Goal: Use online tool/utility: Utilize a website feature to perform a specific function

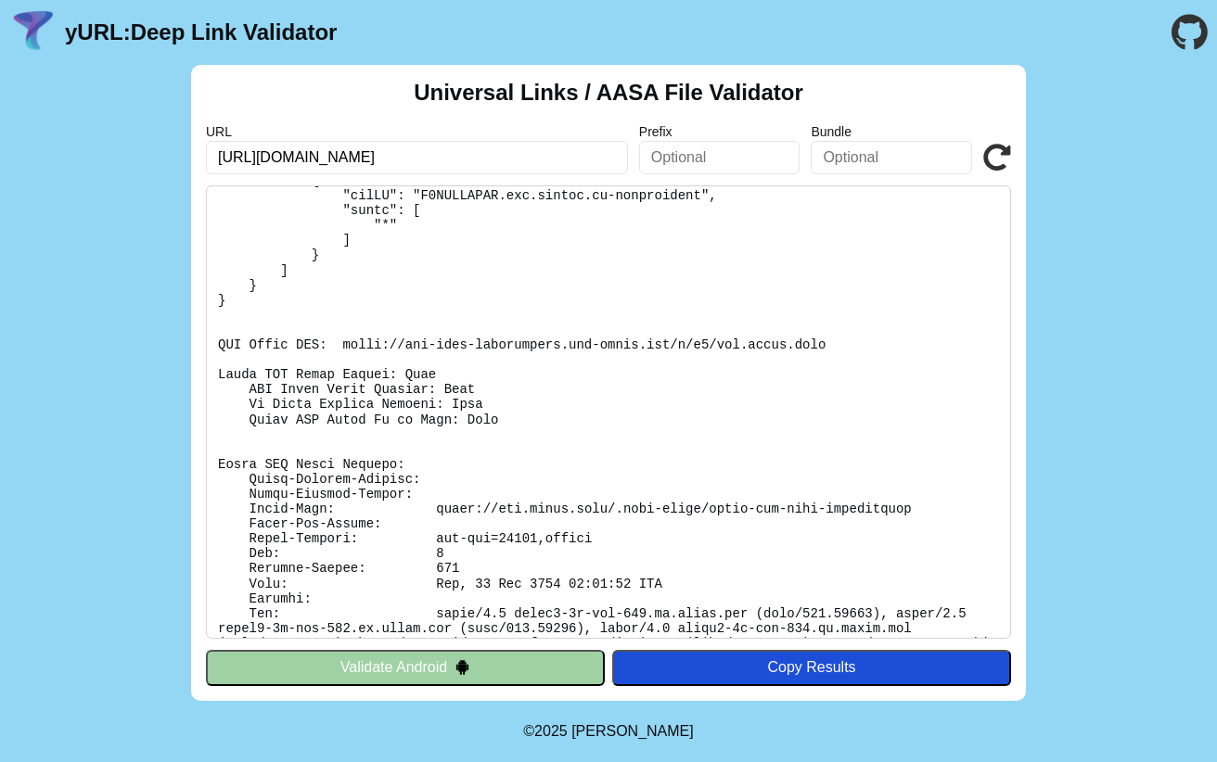
scroll to position [227, 0]
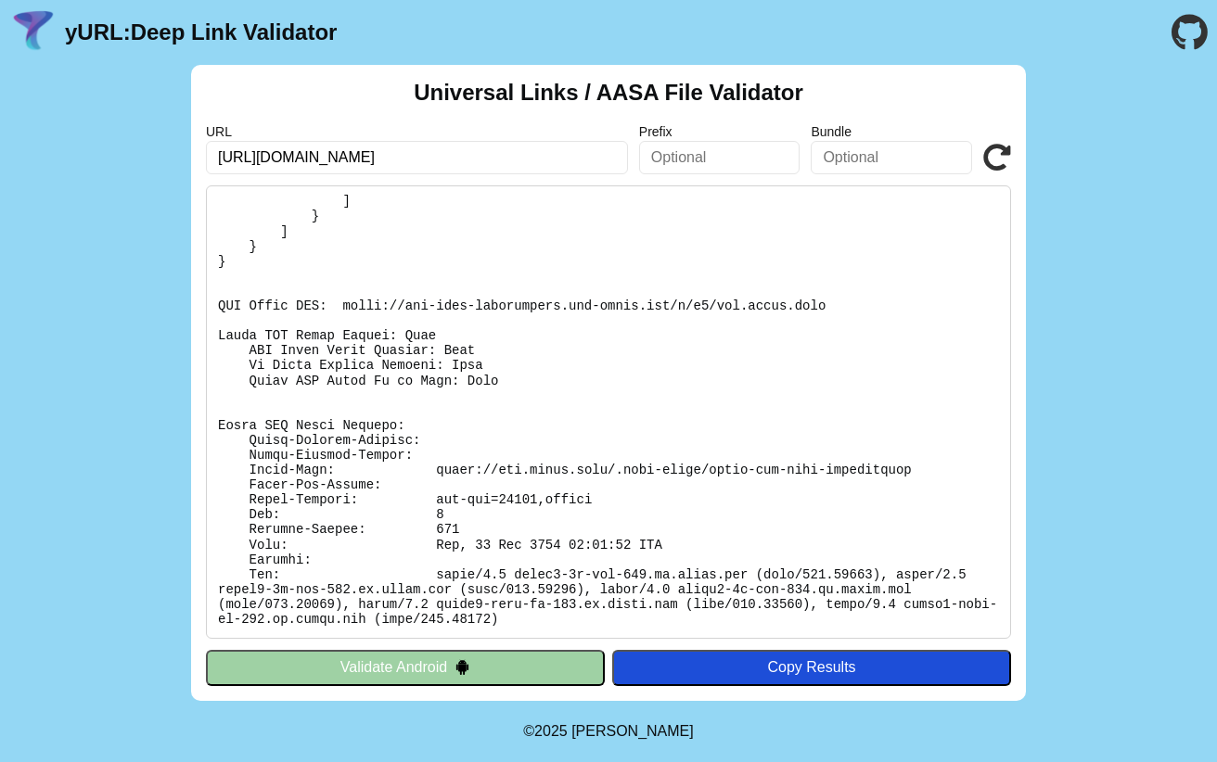
click at [475, 666] on button "Validate Android" at bounding box center [405, 667] width 399 height 35
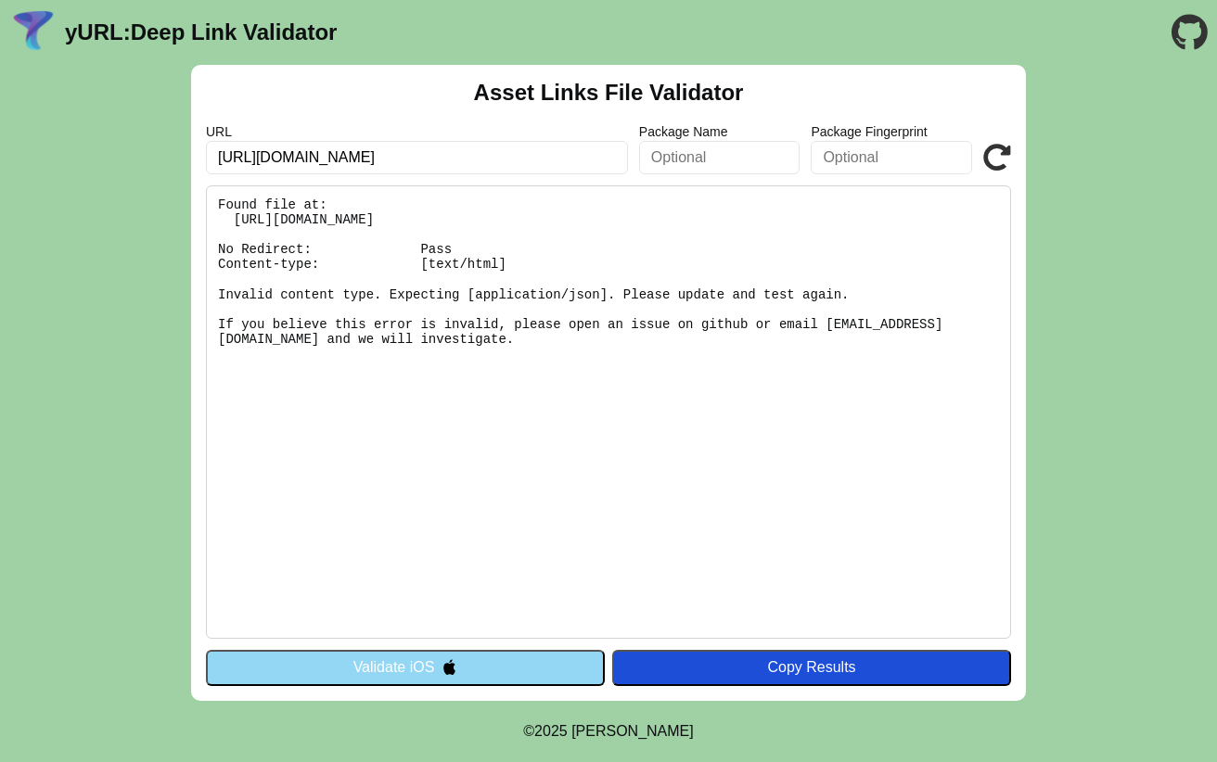
click at [475, 666] on button "Validate iOS" at bounding box center [405, 667] width 399 height 35
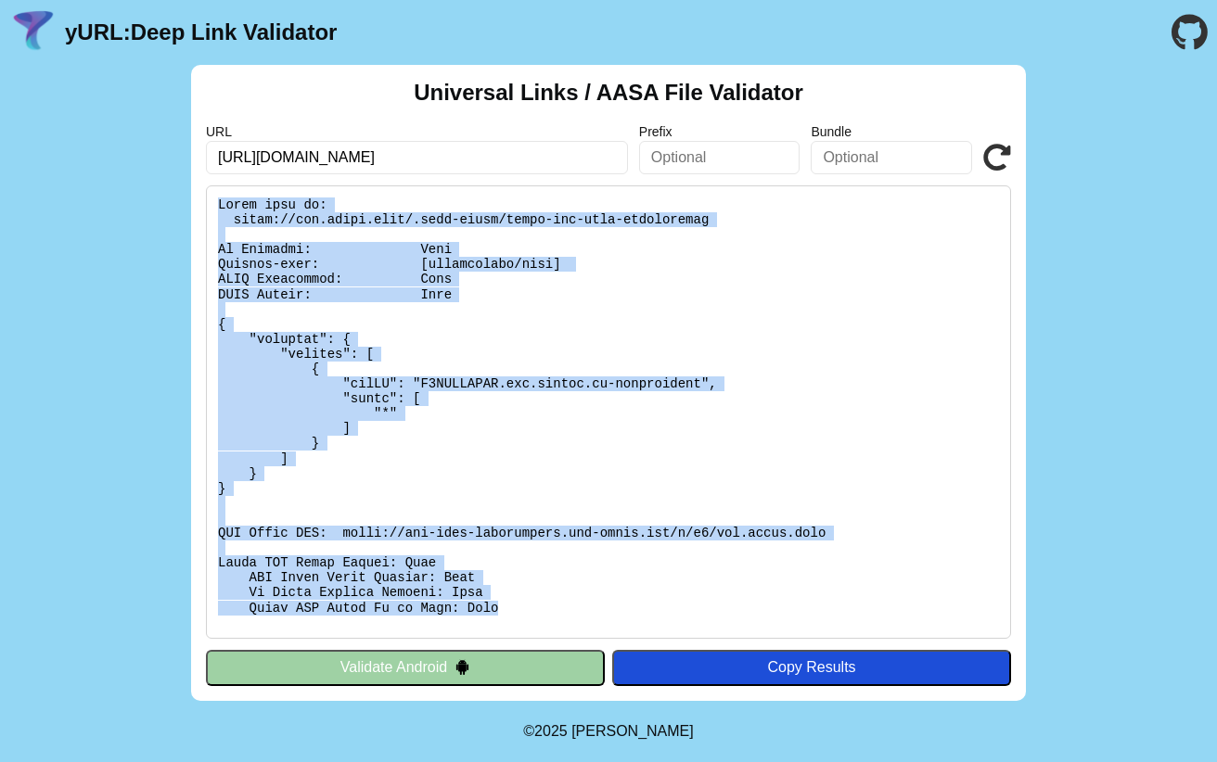
drag, startPoint x: 516, startPoint y: 606, endPoint x: 212, endPoint y: 207, distance: 501.7
click at [212, 207] on pre at bounding box center [608, 411] width 805 height 453
copy pre "Found file at: https://www.sycar.shop/.well-known/apple-app-site-association No…"
